Goal: Information Seeking & Learning: Learn about a topic

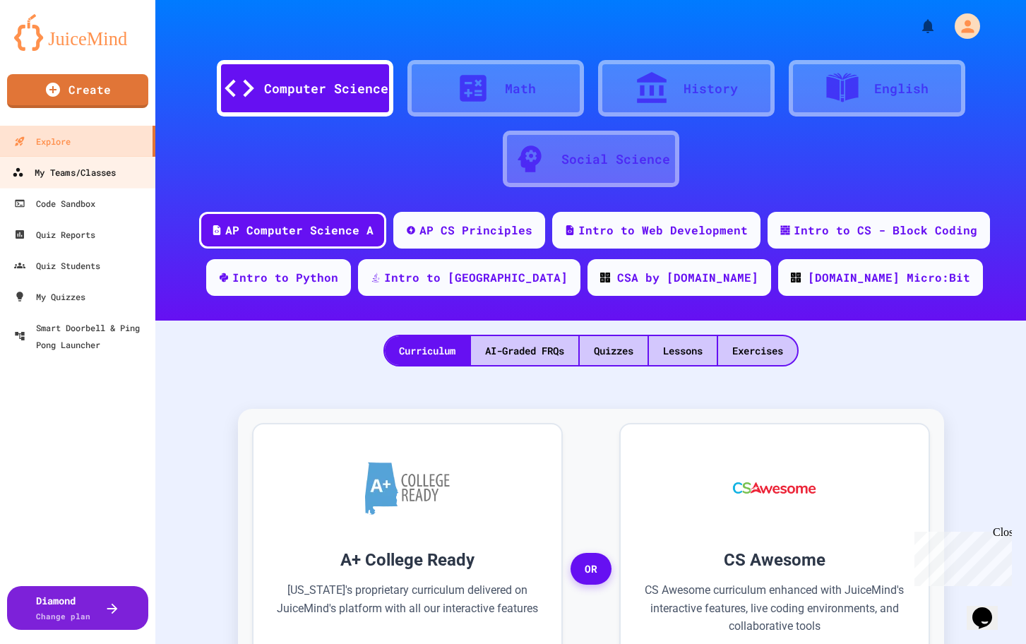
click at [97, 172] on div "My Teams/Classes" at bounding box center [64, 173] width 104 height 18
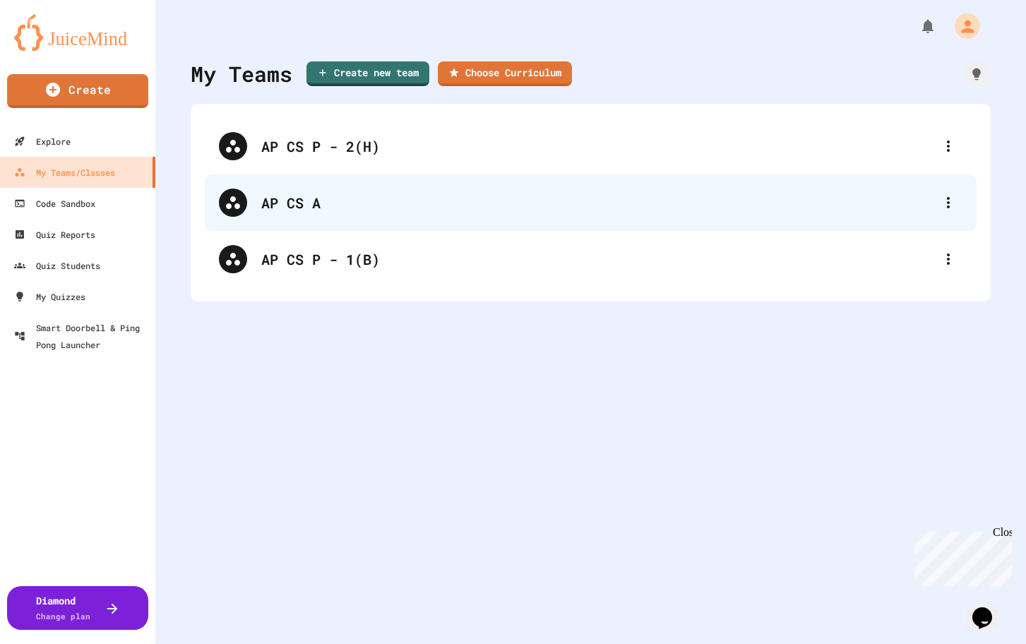
click at [294, 199] on div "AP CS A" at bounding box center [597, 202] width 673 height 21
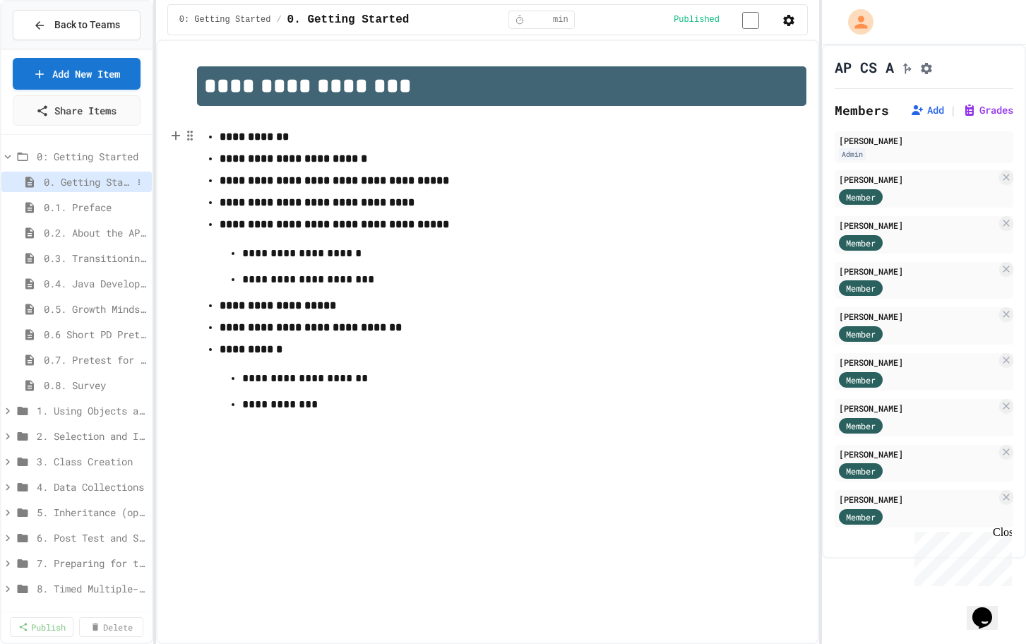
click at [87, 188] on span "0. Getting Started" at bounding box center [88, 181] width 88 height 15
click at [82, 206] on span "0.1. Preface" at bounding box center [88, 207] width 88 height 15
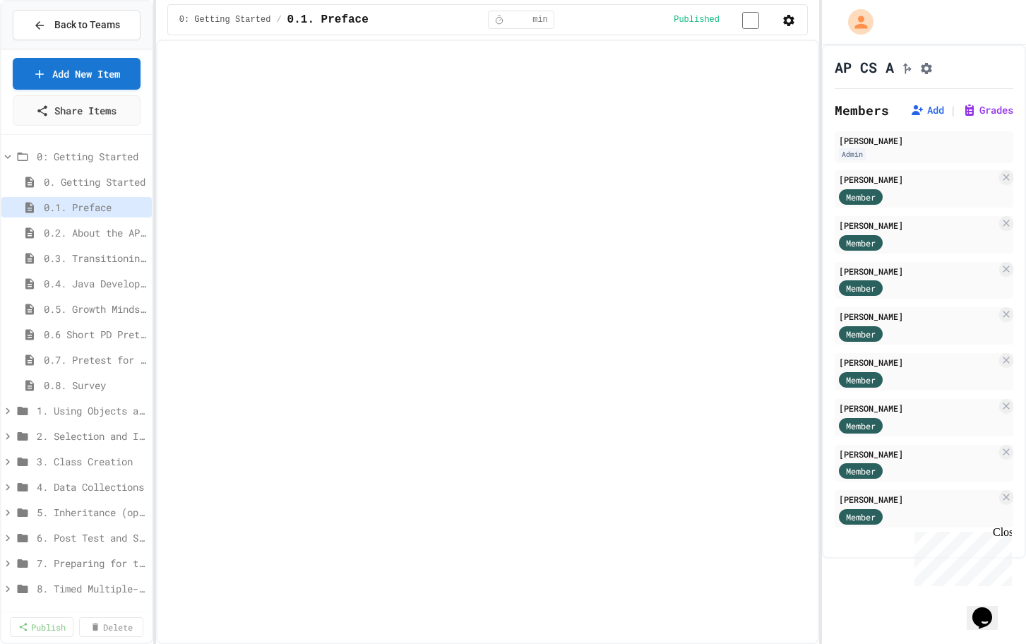
scroll to position [40, 0]
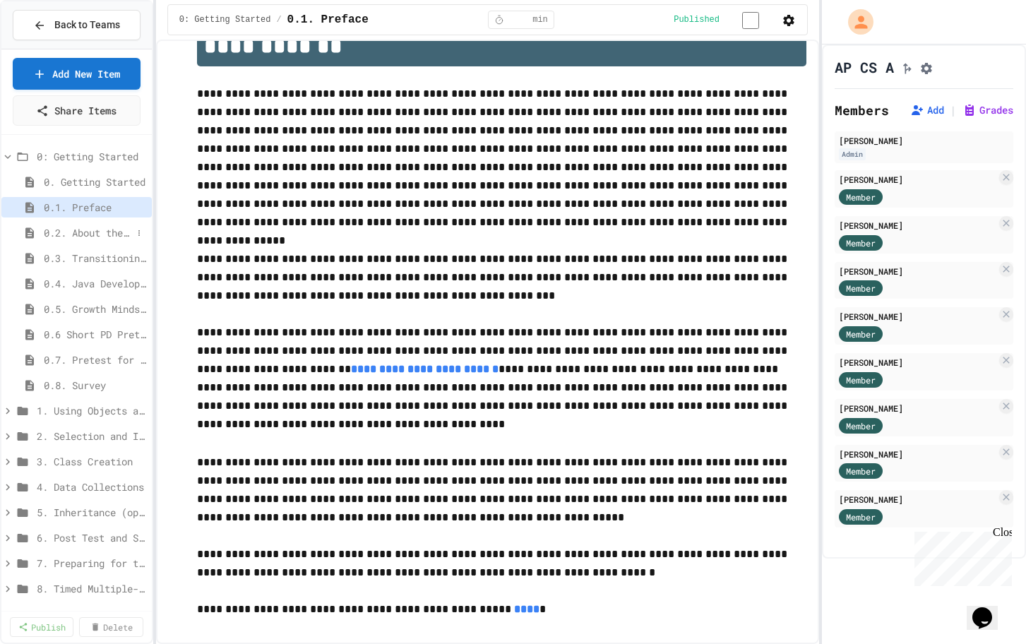
click at [83, 229] on span "0.2. About the AP CSA Exam" at bounding box center [88, 232] width 88 height 15
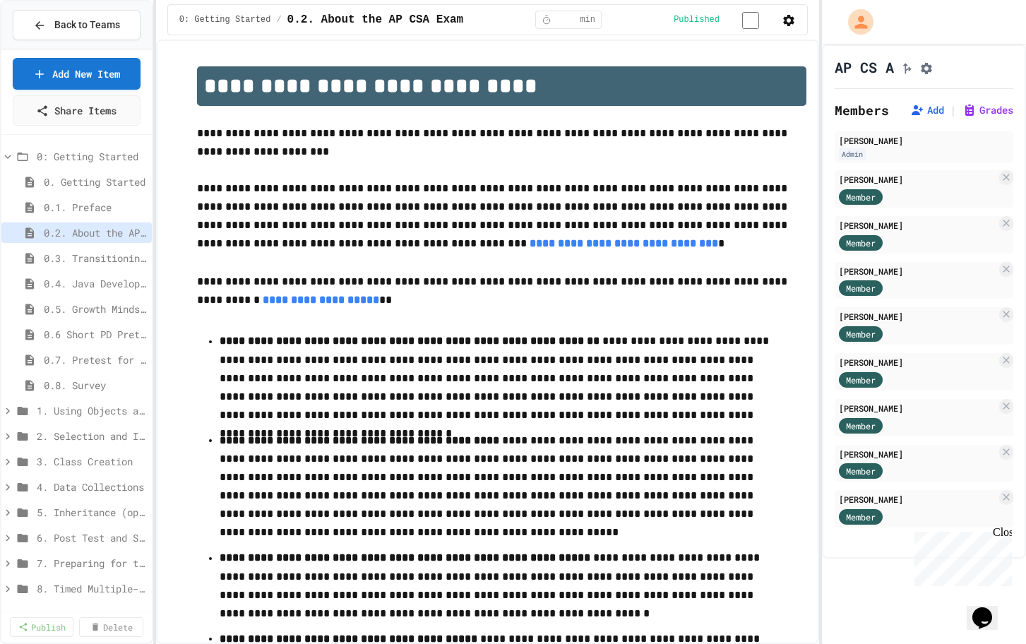
scroll to position [40, 0]
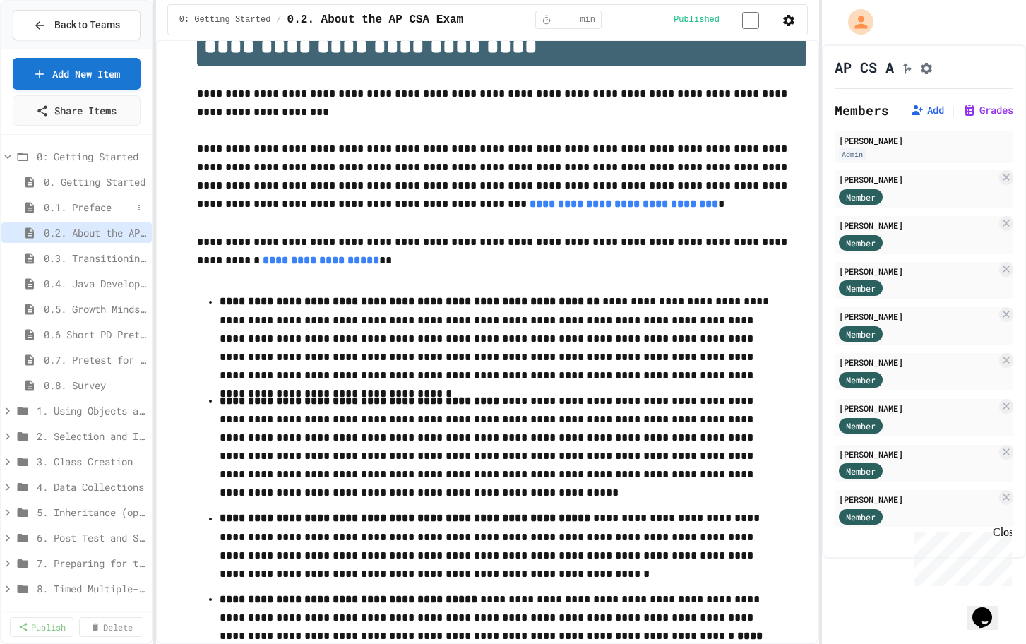
click at [86, 215] on div "0.1. Preface" at bounding box center [76, 207] width 150 height 20
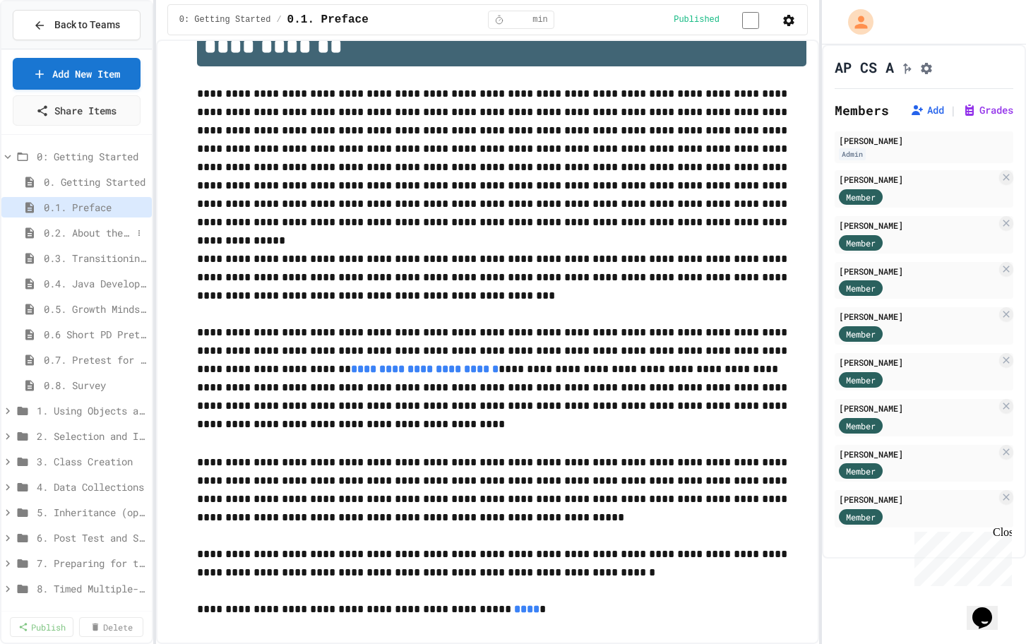
click at [85, 237] on span "0.2. About the AP CSA Exam" at bounding box center [88, 232] width 88 height 15
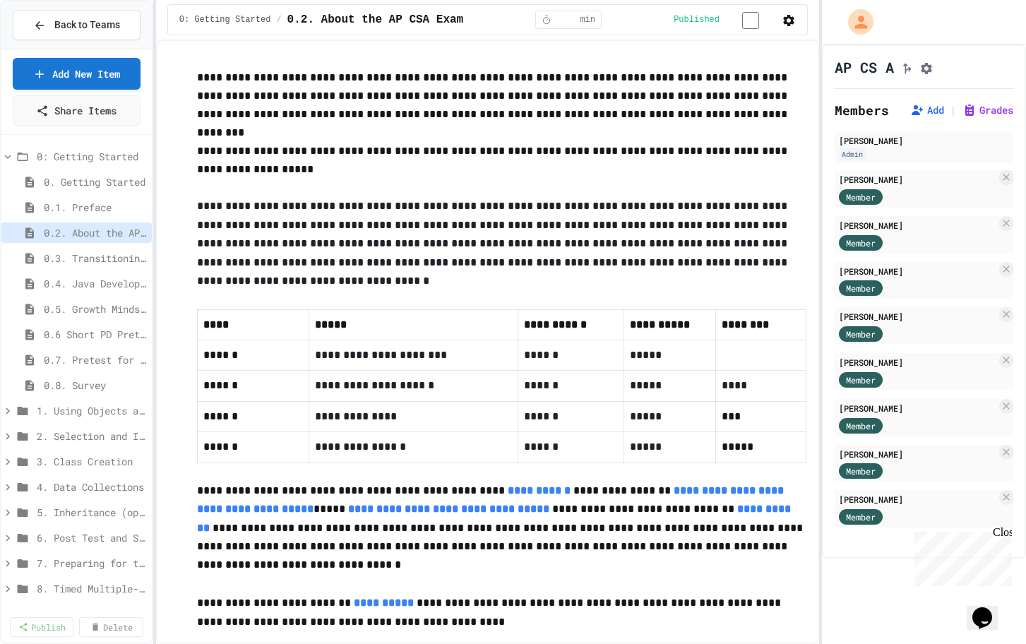
scroll to position [657, 0]
click at [97, 258] on span "0.3. Transitioning from AP CSP to AP CSA" at bounding box center [88, 258] width 88 height 15
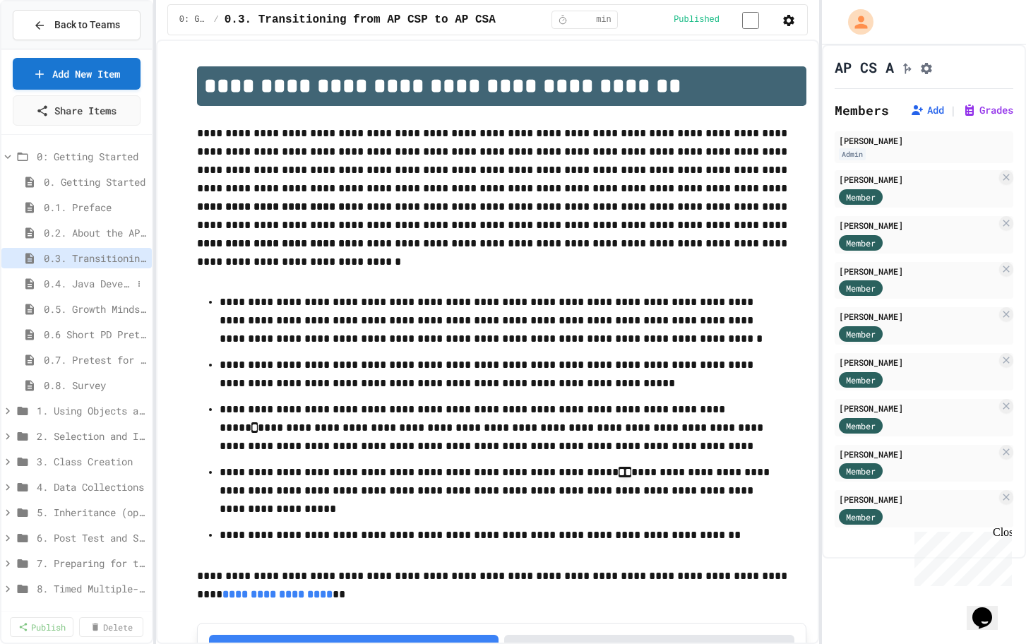
click at [86, 284] on span "0.4. Java Development Environments" at bounding box center [88, 283] width 88 height 15
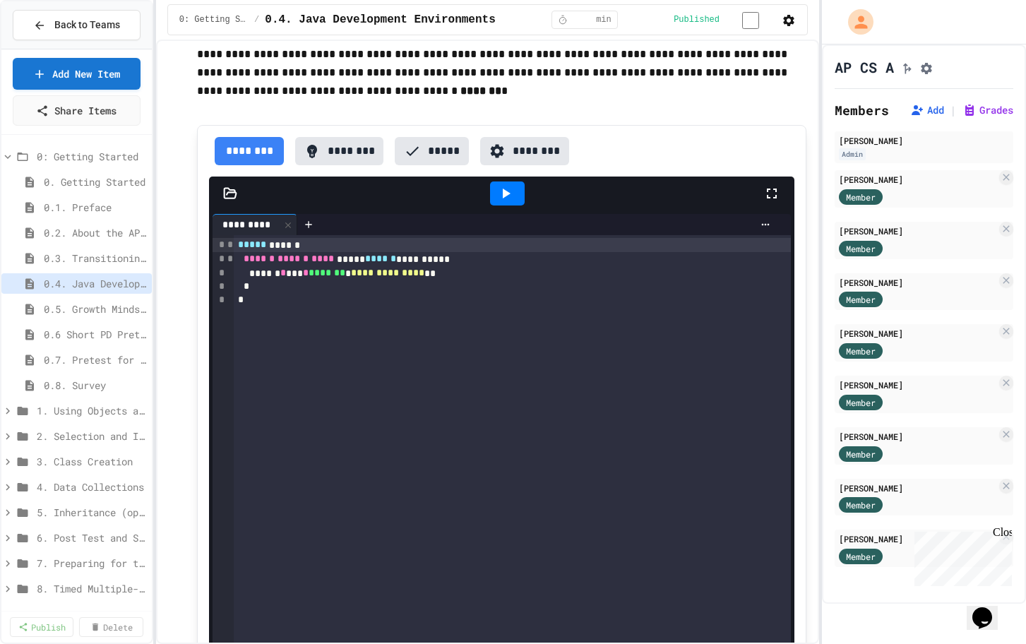
scroll to position [249, 0]
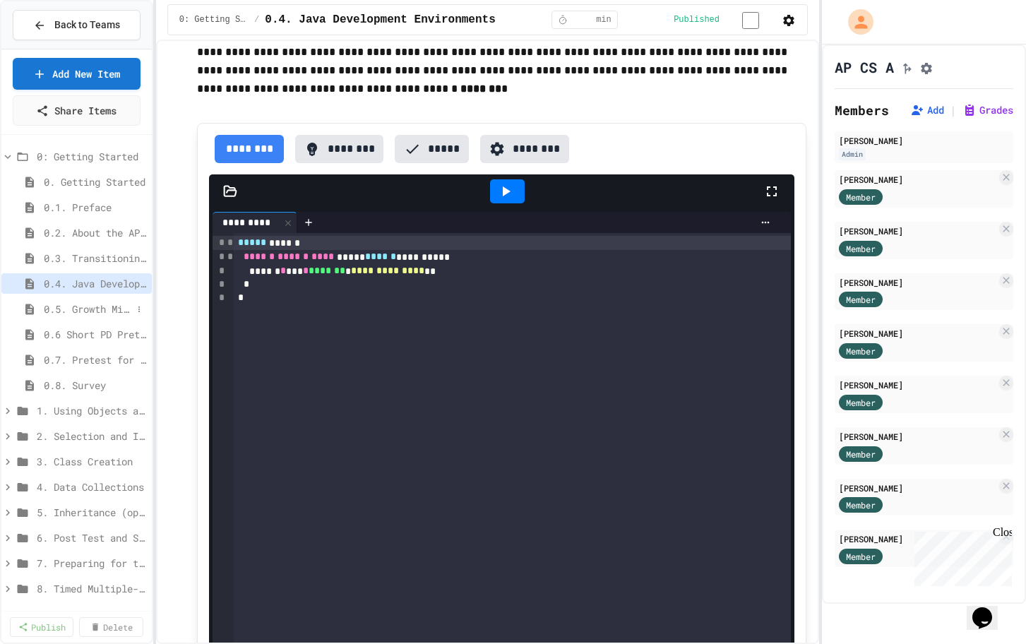
click at [91, 313] on span "0.5. Growth Mindset and Pair Programming" at bounding box center [88, 308] width 88 height 15
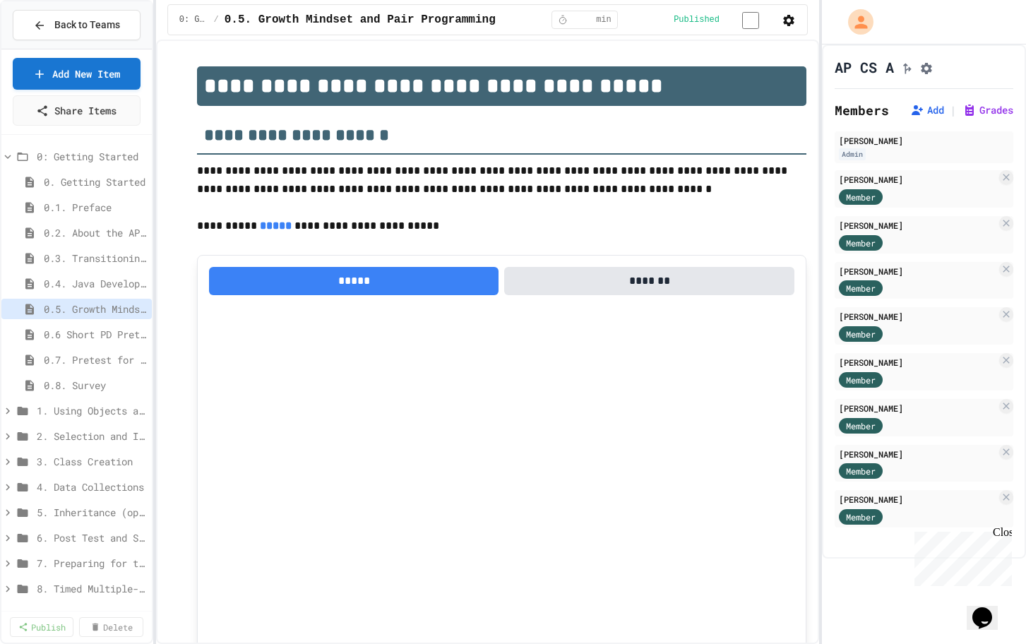
scroll to position [95, 0]
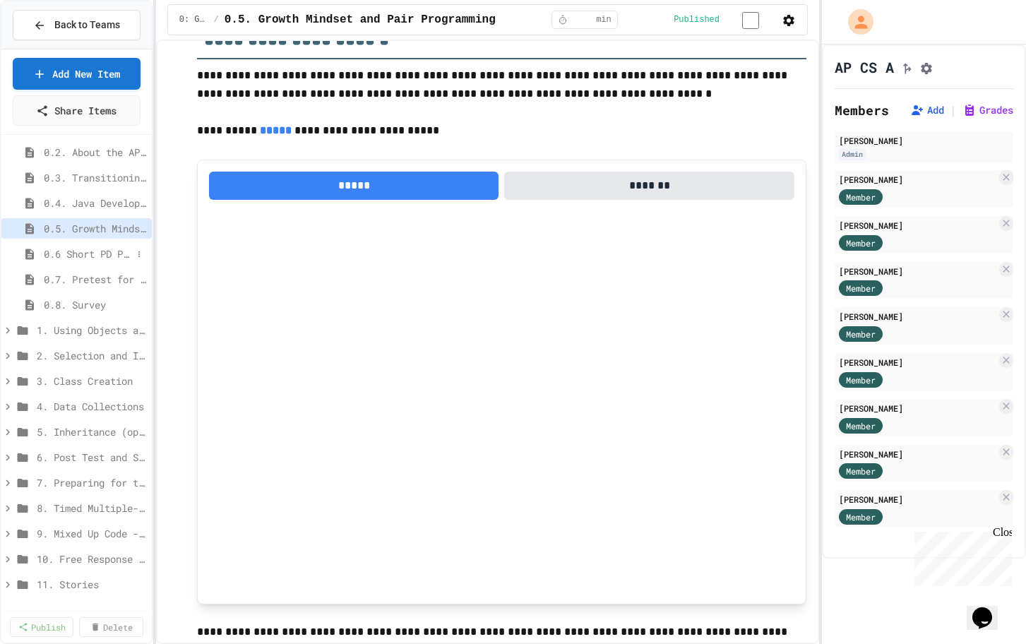
click at [87, 259] on span "0.6 Short PD Pretest" at bounding box center [88, 253] width 88 height 15
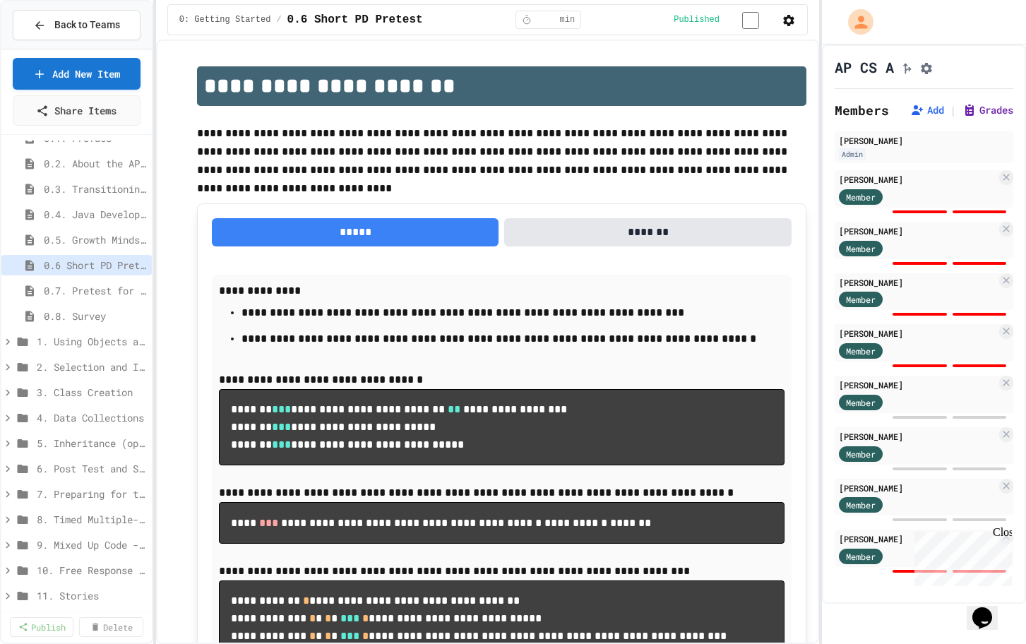
click at [990, 117] on button "Grades" at bounding box center [987, 110] width 51 height 14
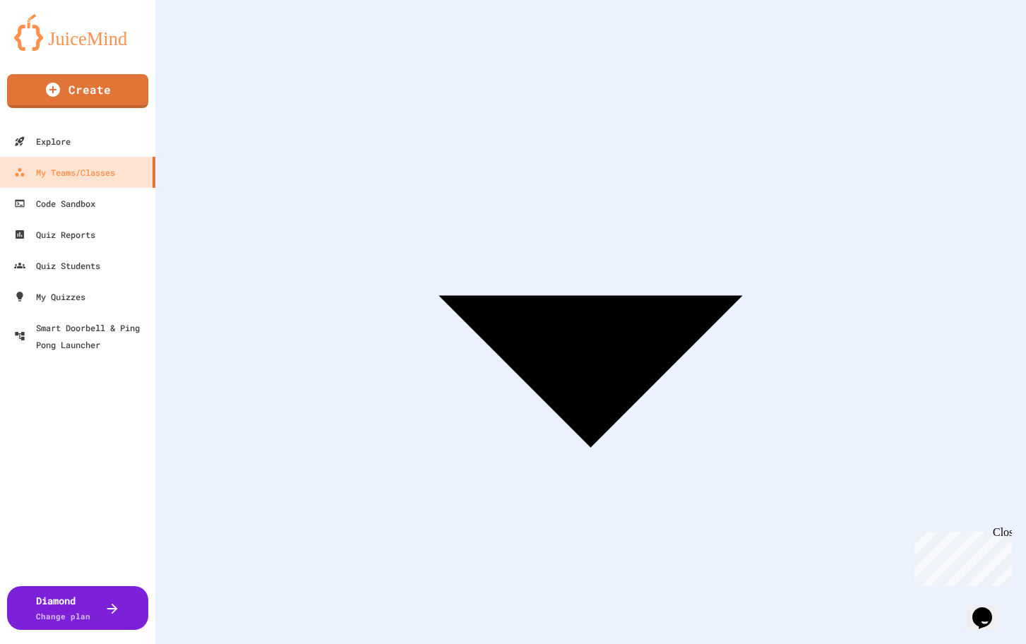
scroll to position [188, 0]
